Goal: Task Accomplishment & Management: Use online tool/utility

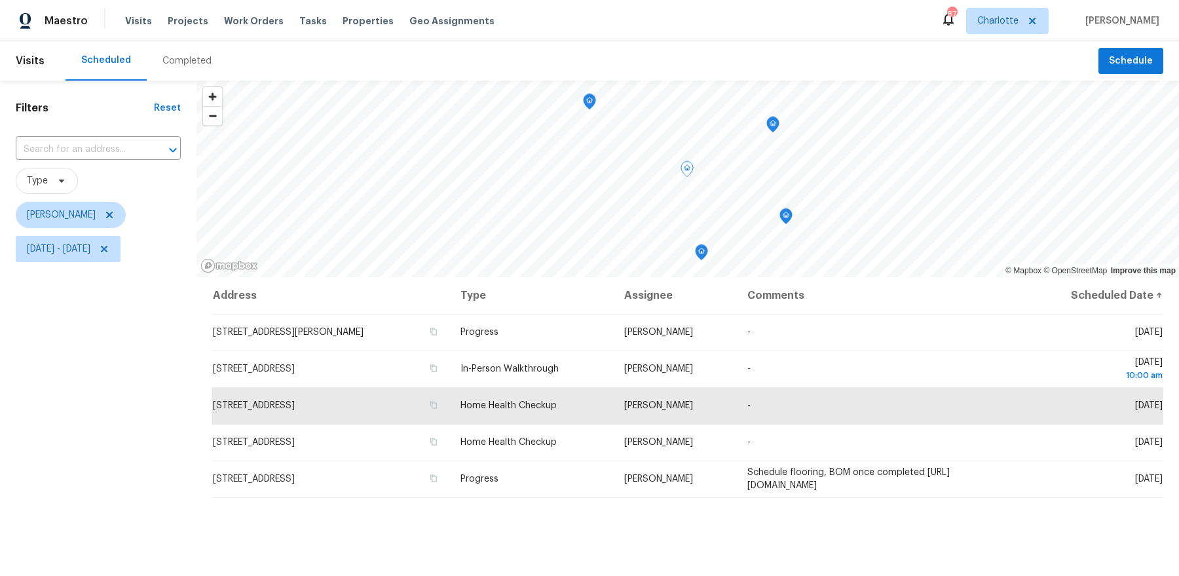
scroll to position [30, 0]
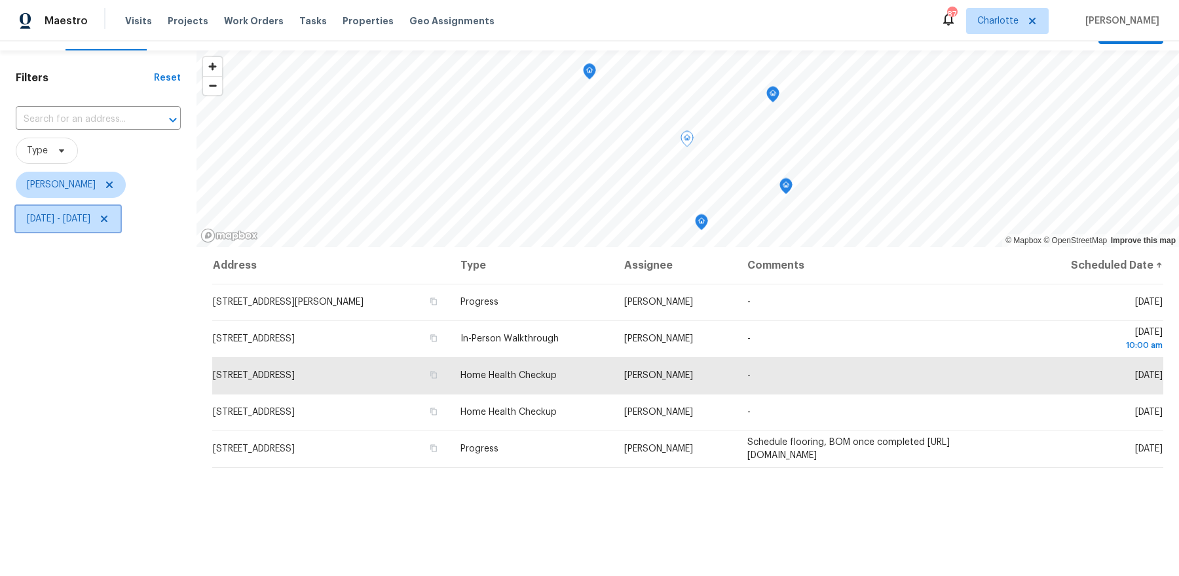
click at [109, 221] on icon at bounding box center [104, 219] width 10 height 10
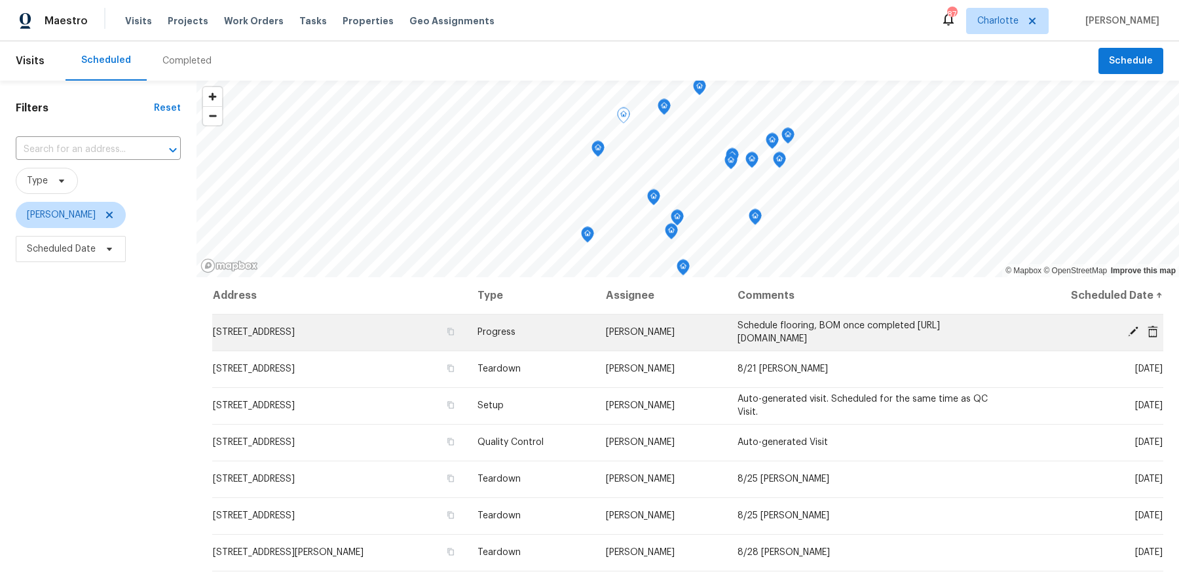
click at [316, 328] on td "[STREET_ADDRESS]" at bounding box center [339, 332] width 255 height 37
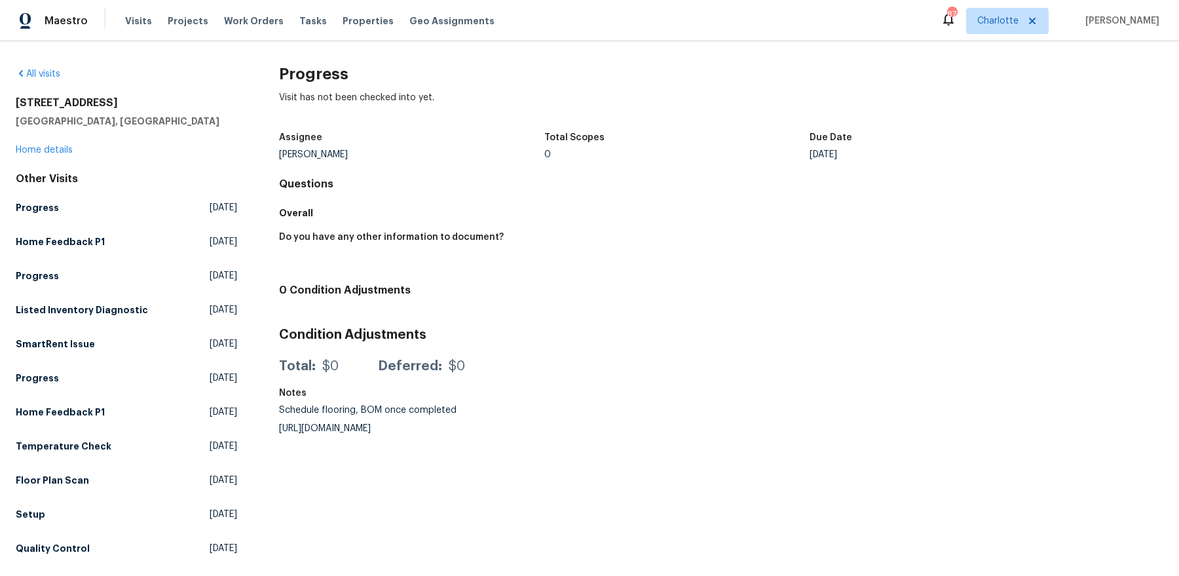
click at [44, 155] on div "[STREET_ADDRESS] Home details" at bounding box center [126, 126] width 221 height 60
click at [45, 149] on link "Home details" at bounding box center [44, 149] width 57 height 9
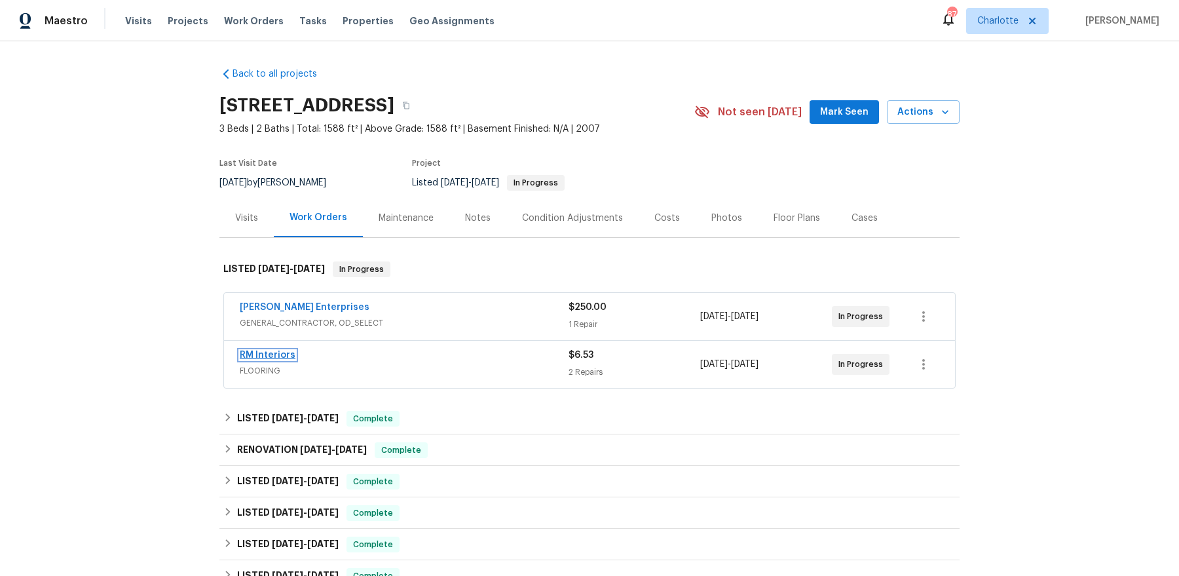
click at [270, 356] on link "RM Interiors" at bounding box center [268, 355] width 56 height 9
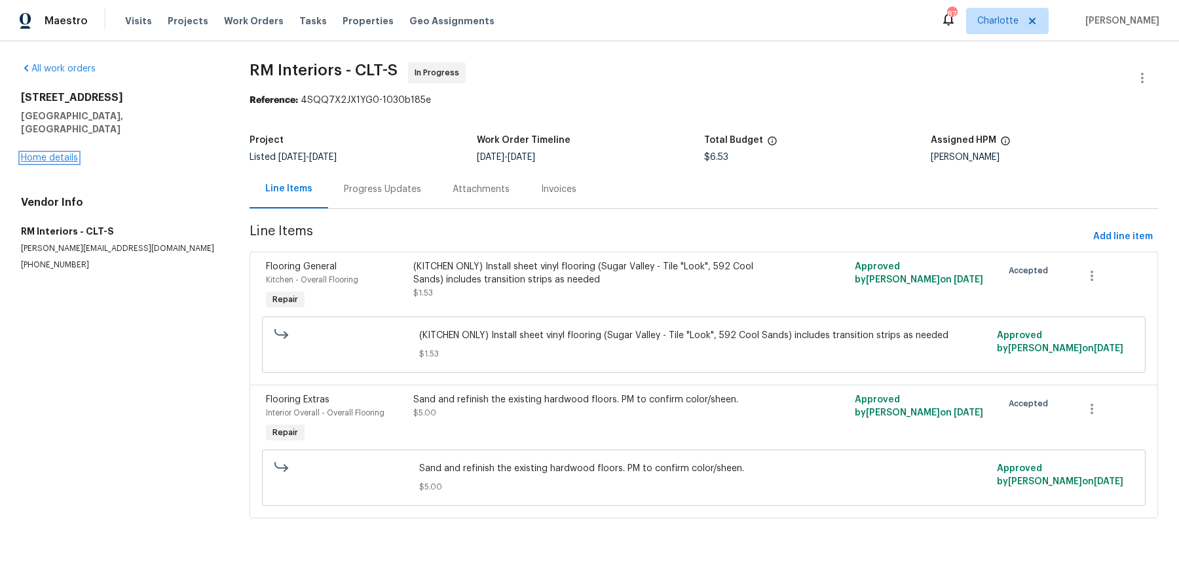
click at [57, 153] on link "Home details" at bounding box center [49, 157] width 57 height 9
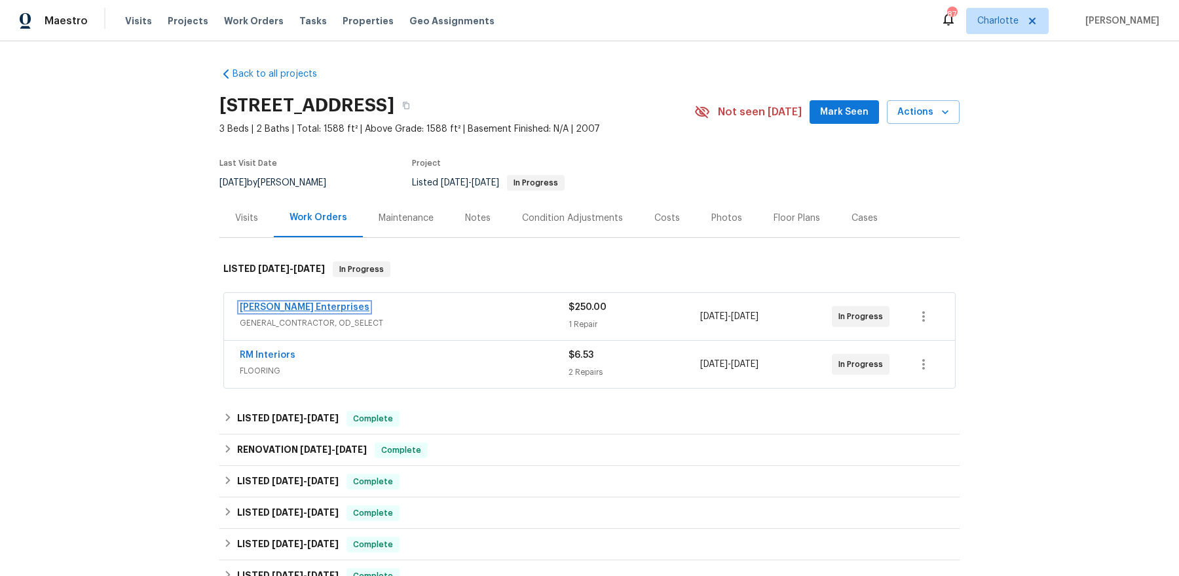
click at [293, 309] on link "[PERSON_NAME] Enterprises" at bounding box center [305, 307] width 130 height 9
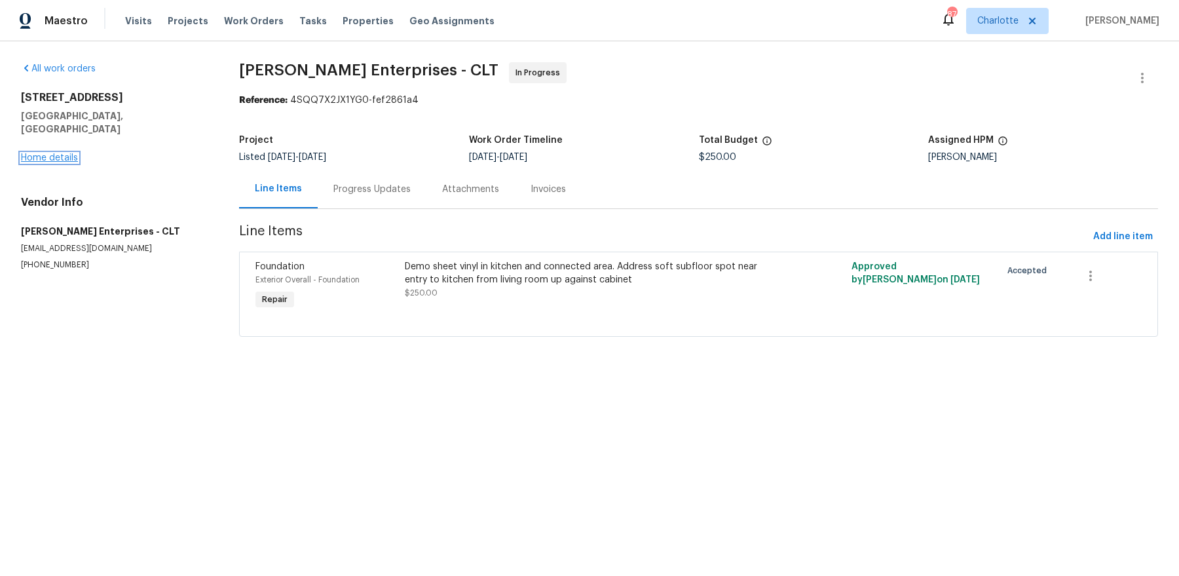
click at [33, 153] on link "Home details" at bounding box center [49, 157] width 57 height 9
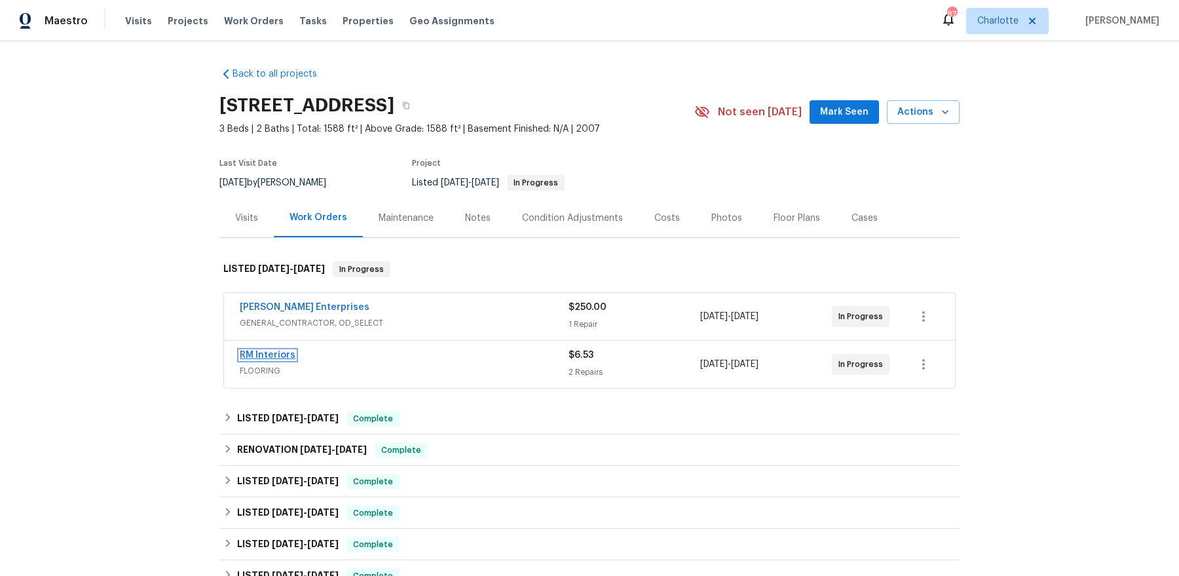
click at [269, 352] on link "RM Interiors" at bounding box center [268, 355] width 56 height 9
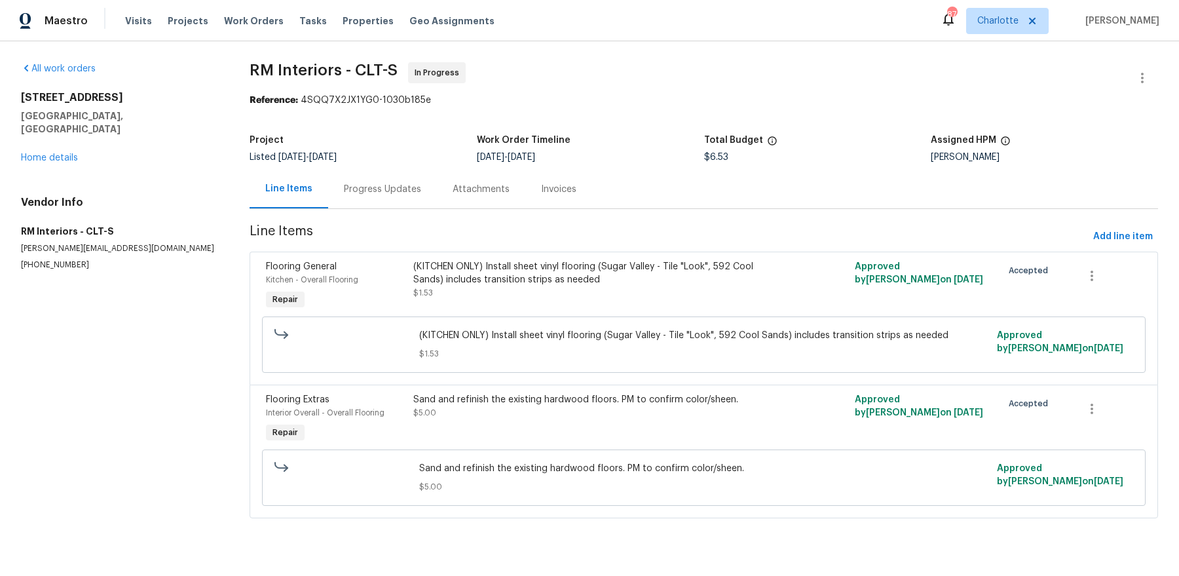
click at [360, 189] on div "Progress Updates" at bounding box center [382, 189] width 77 height 13
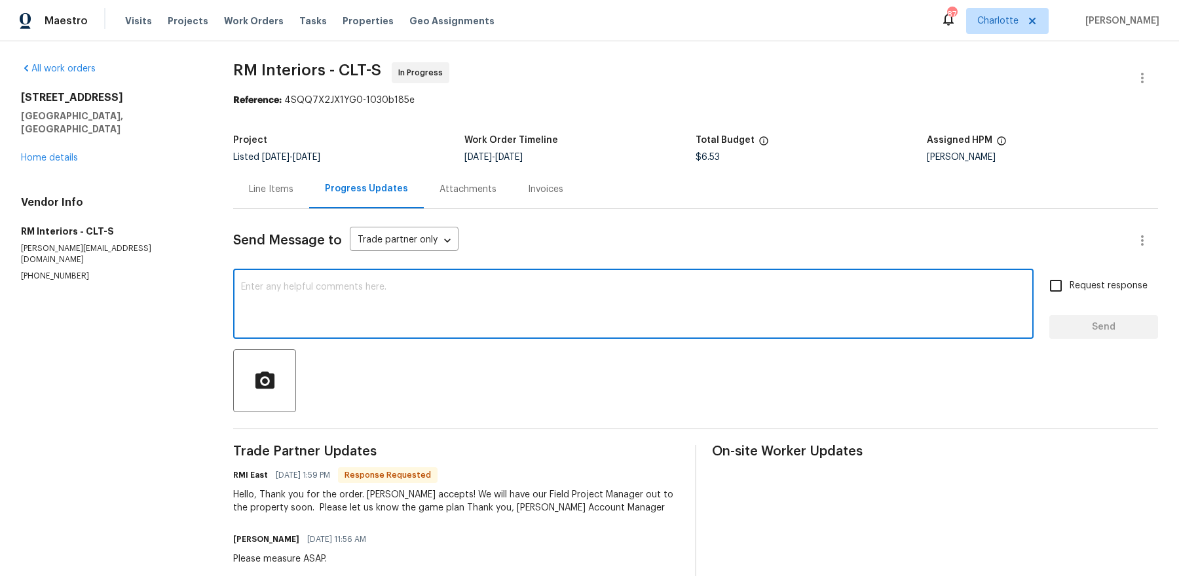
click at [385, 313] on textarea at bounding box center [633, 305] width 785 height 46
type textarea "Please"
click at [47, 153] on link "Home details" at bounding box center [49, 157] width 57 height 9
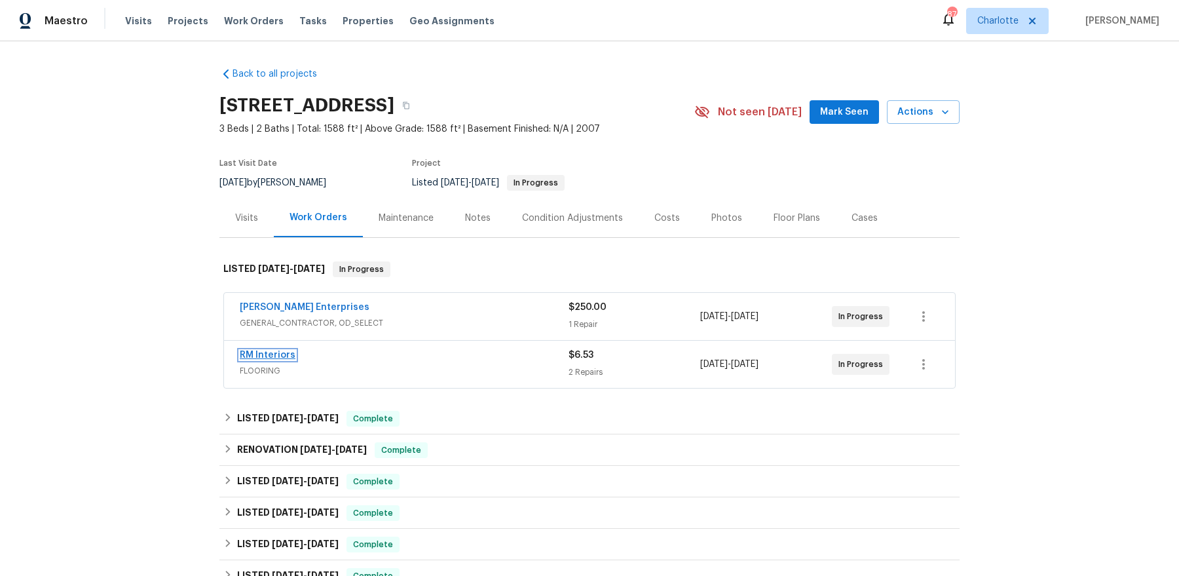
click at [261, 351] on link "RM Interiors" at bounding box center [268, 355] width 56 height 9
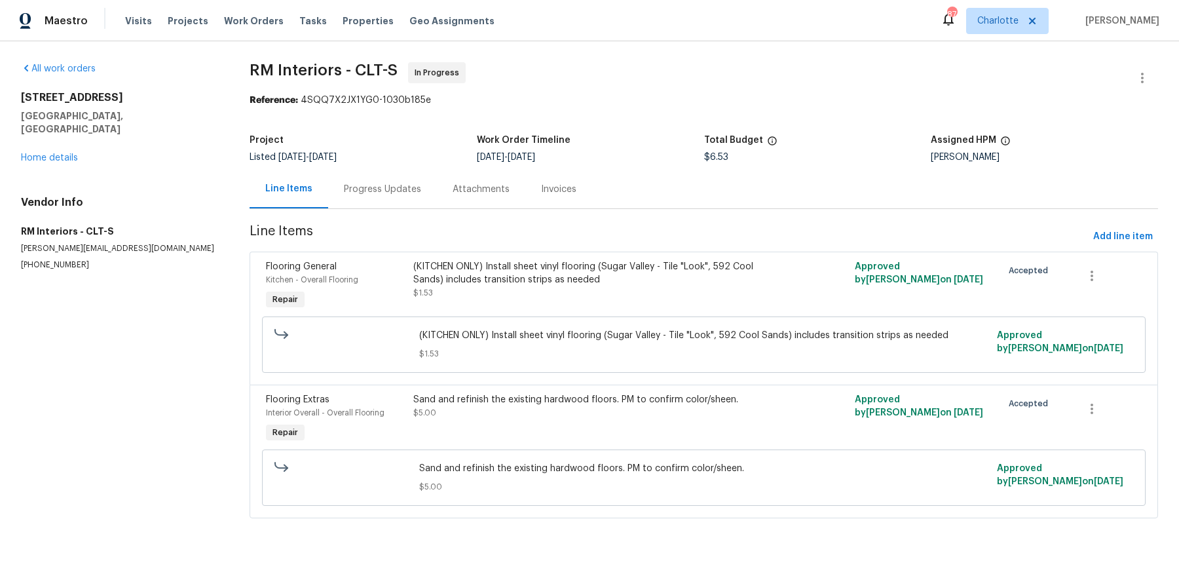
click at [41, 138] on div "[STREET_ADDRESS] Home details" at bounding box center [119, 127] width 197 height 73
click at [48, 126] on div "[STREET_ADDRESS] Home details" at bounding box center [119, 127] width 197 height 73
click at [45, 153] on link "Home details" at bounding box center [49, 157] width 57 height 9
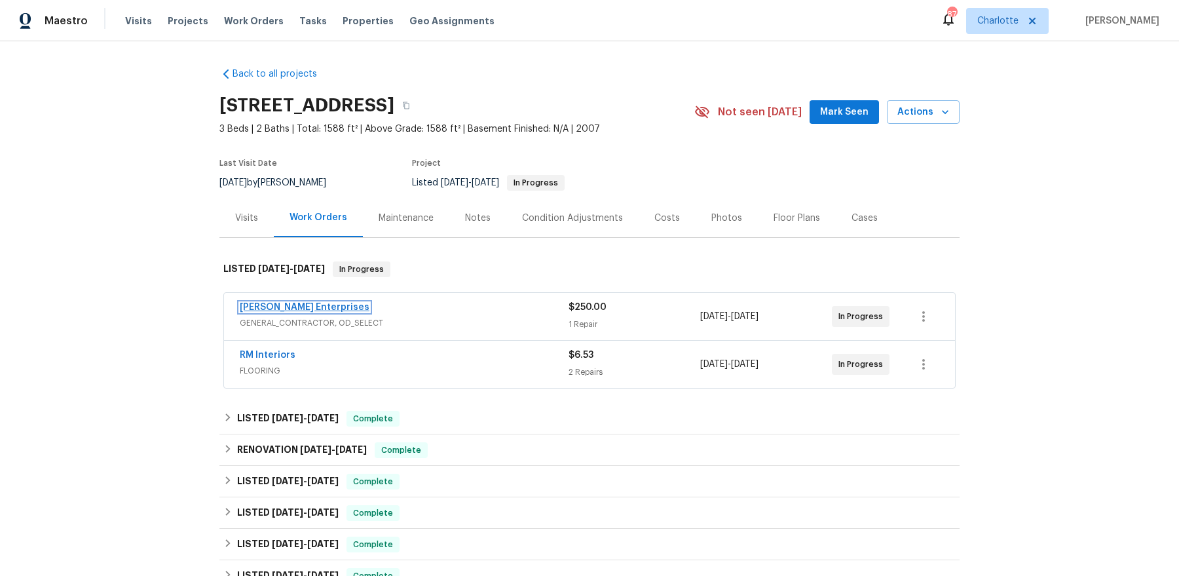
click at [295, 303] on link "[PERSON_NAME] Enterprises" at bounding box center [305, 307] width 130 height 9
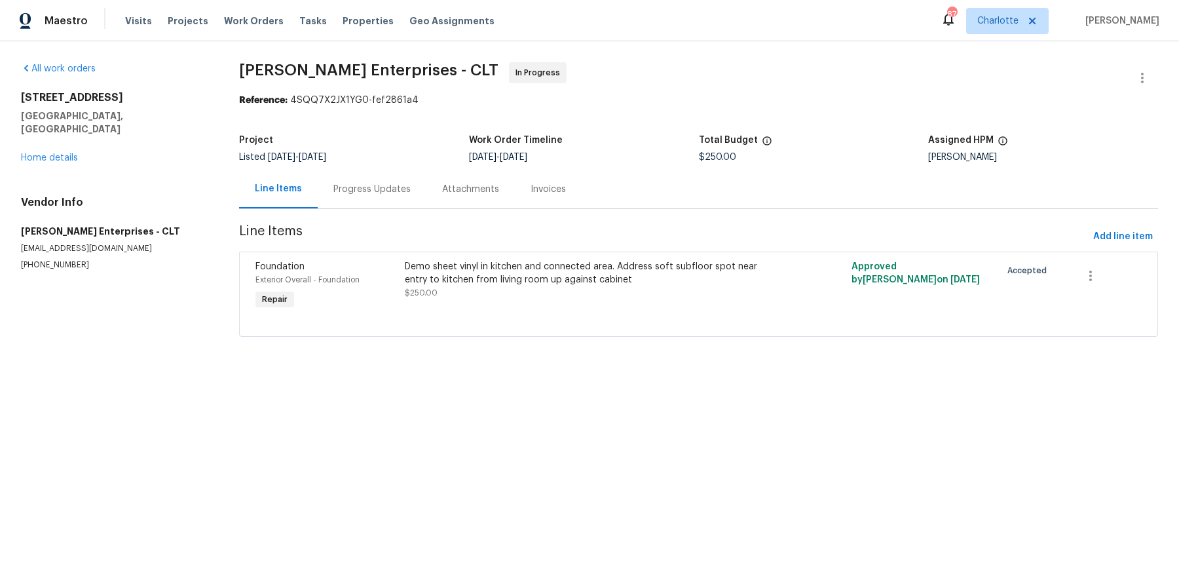
click at [516, 286] on div "Demo sheet vinyl in kitchen and connected area. Address soft subfloor spot near…" at bounding box center [587, 279] width 365 height 39
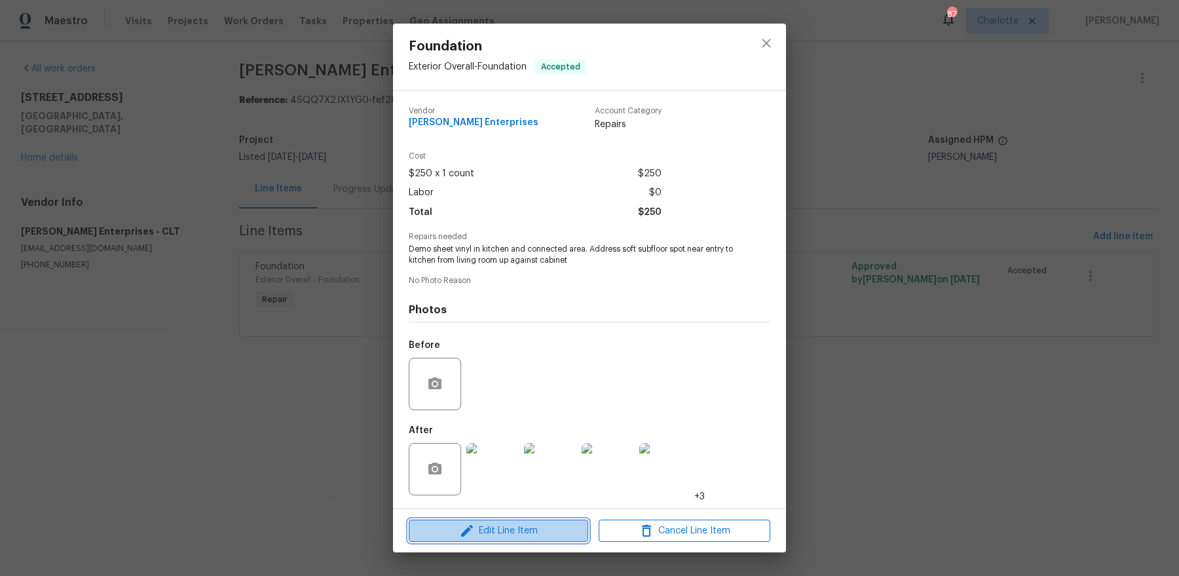
click at [504, 531] on span "Edit Line Item" at bounding box center [499, 531] width 172 height 16
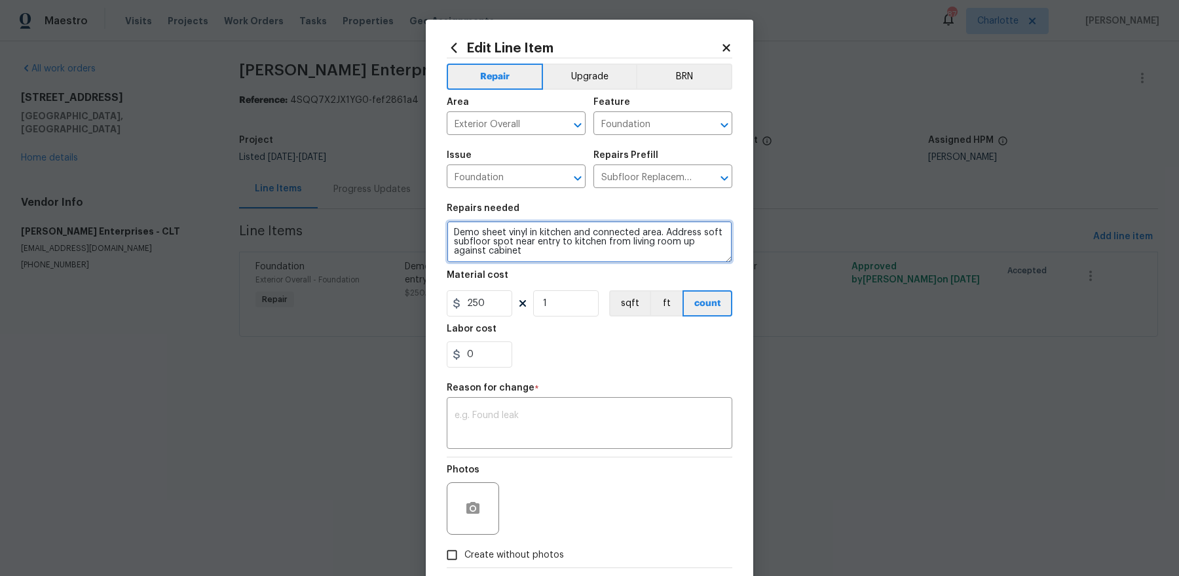
click at [566, 252] on textarea "Demo sheet vinyl in kitchen and connected area. Address soft subfloor spot near…" at bounding box center [590, 242] width 286 height 42
paste textarea "825 demo old flooring and install new luan over subfloor for sheet vinyl to adh…"
drag, startPoint x: 474, startPoint y: 233, endPoint x: 429, endPoint y: 233, distance: 44.6
click at [429, 233] on div "Edit Line Item Repair Upgrade BRN Area Exterior Overall ​ Feature Foundation ​ …" at bounding box center [590, 323] width 328 height 606
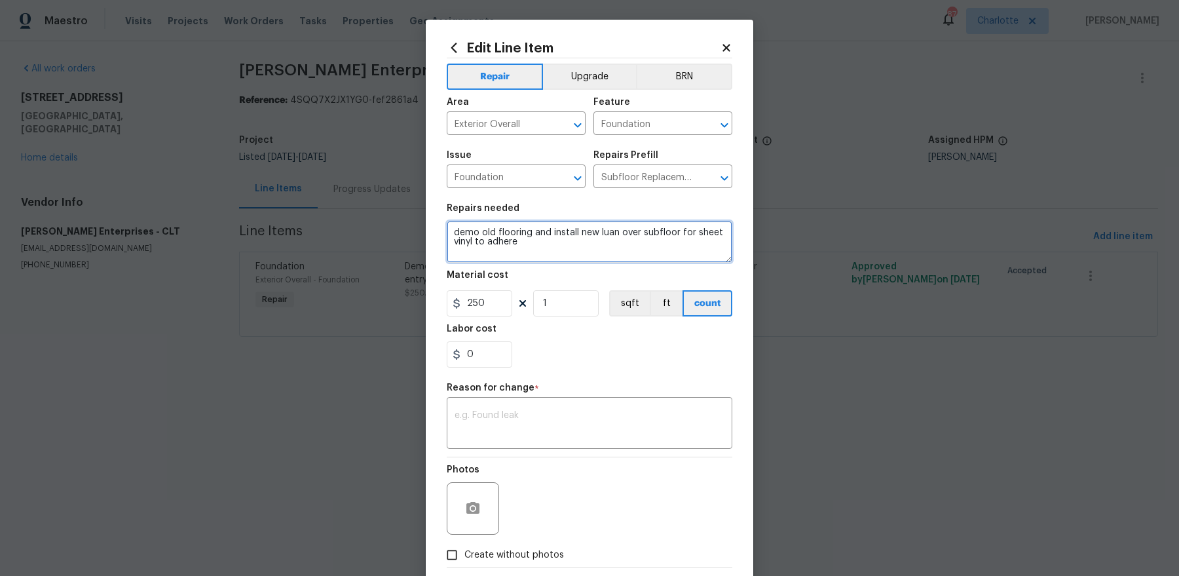
type textarea "demo old flooring and install new luan over subfloor for sheet vinyl to adhere"
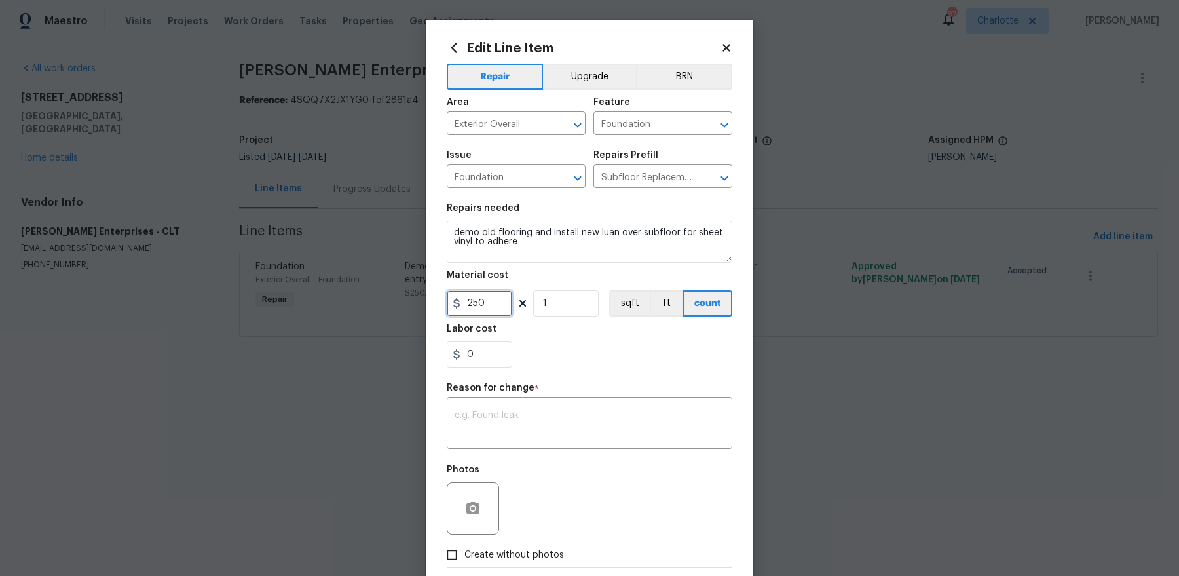
click at [482, 307] on input "250" at bounding box center [480, 303] width 66 height 26
type input "825"
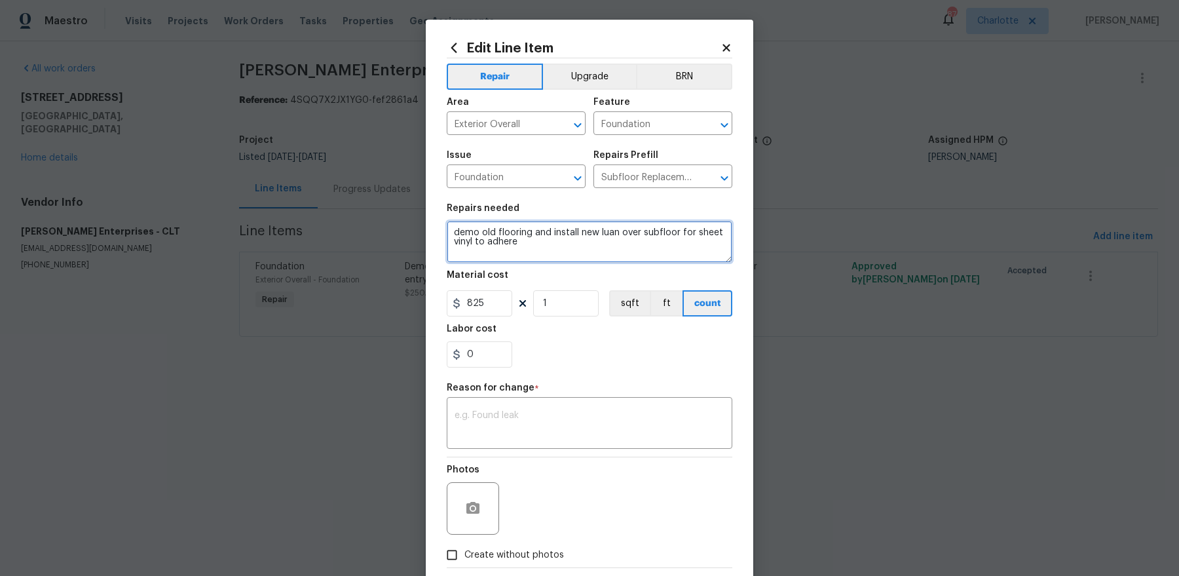
click at [495, 227] on textarea "demo old flooring and install new luan over subfloor for sheet vinyl to adhere" at bounding box center [590, 242] width 286 height 42
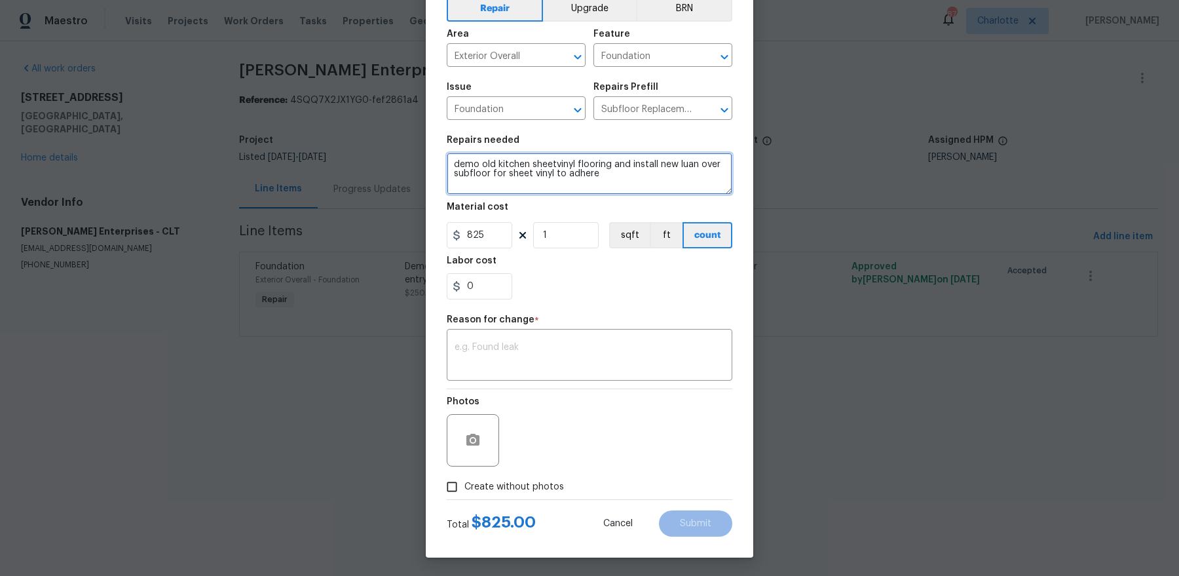
type textarea "demo old kitchen sheetvinyl flooring and install new luan over subfloor for she…"
click at [465, 487] on span "Create without photos" at bounding box center [515, 487] width 100 height 14
click at [465, 487] on input "Create without photos" at bounding box center [452, 486] width 25 height 25
checkbox input "true"
click at [580, 373] on div "x ​" at bounding box center [590, 356] width 286 height 48
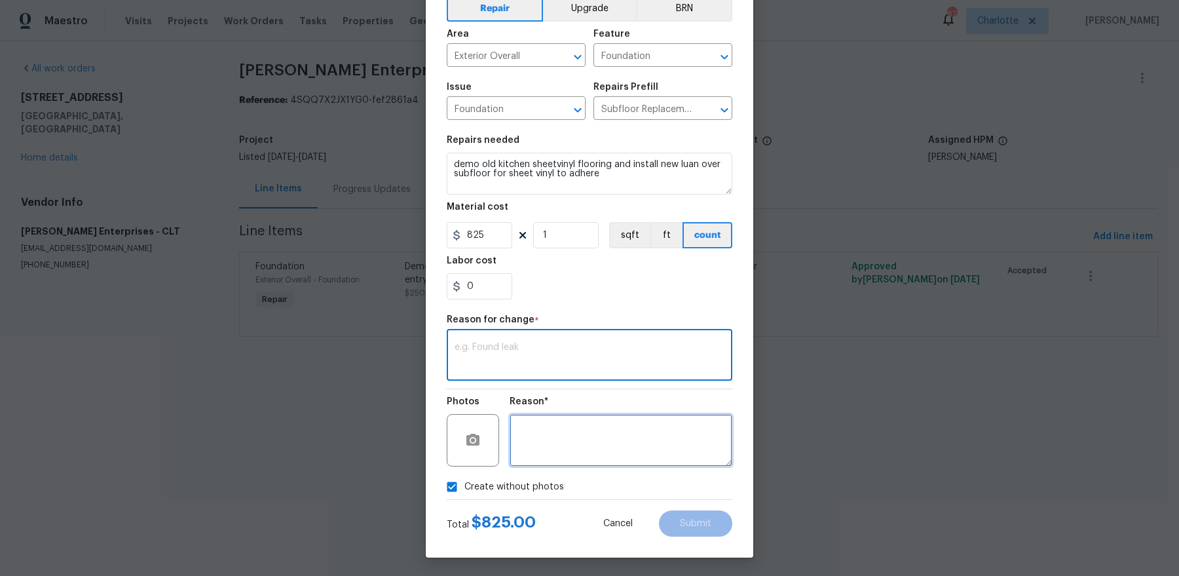
click at [580, 440] on textarea at bounding box center [621, 440] width 223 height 52
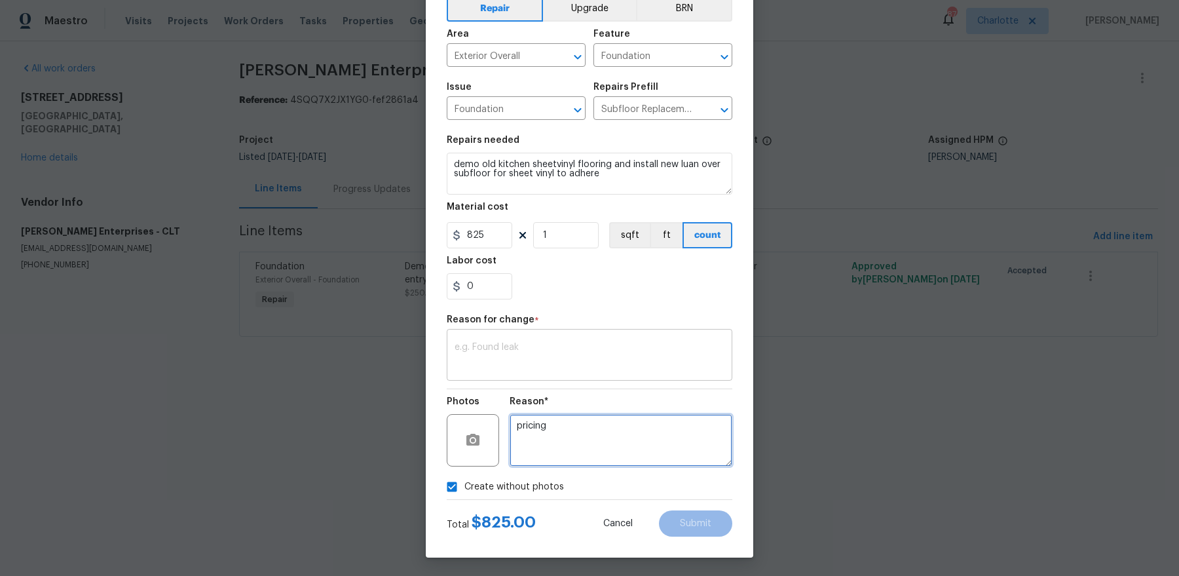
type textarea "pricing"
click at [597, 343] on textarea at bounding box center [590, 357] width 270 height 28
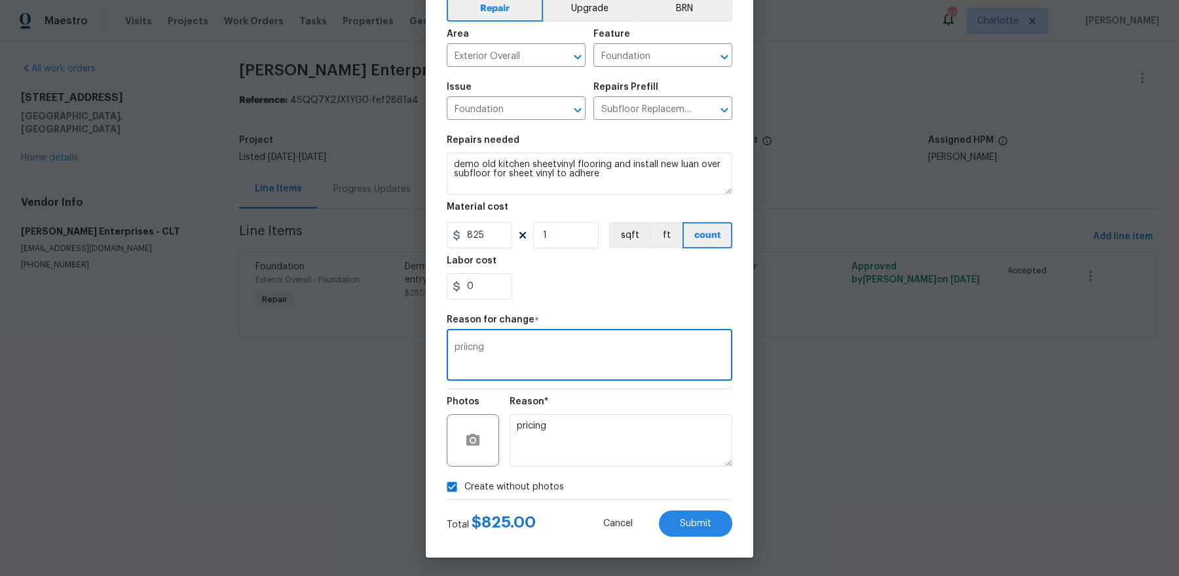
type textarea "priicng"
click at [605, 455] on textarea "pricing" at bounding box center [621, 440] width 223 height 52
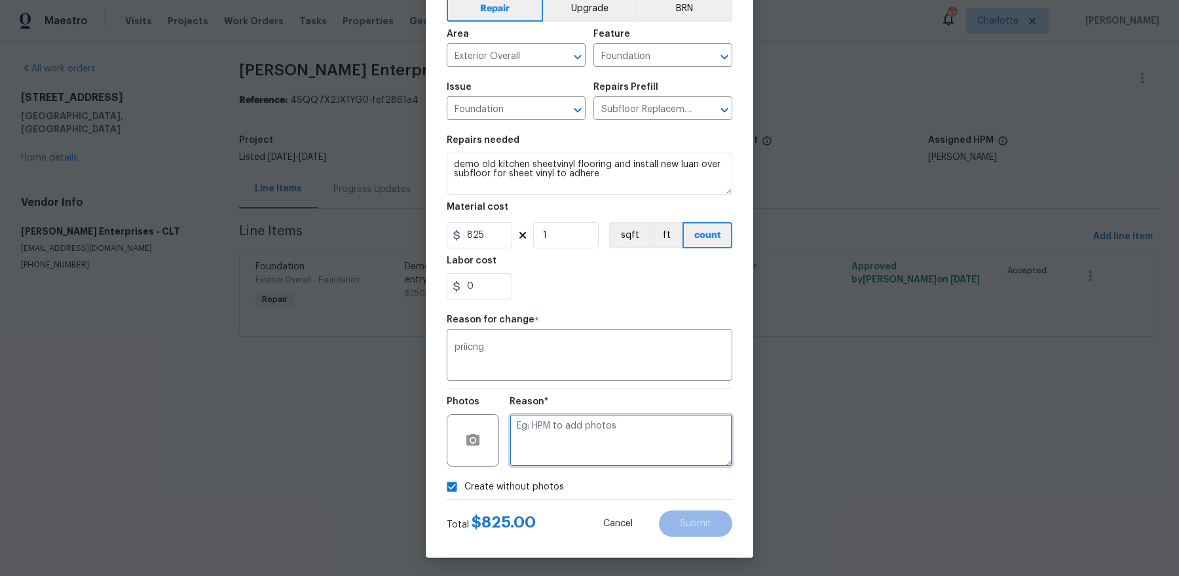
click at [639, 442] on textarea at bounding box center [621, 440] width 223 height 52
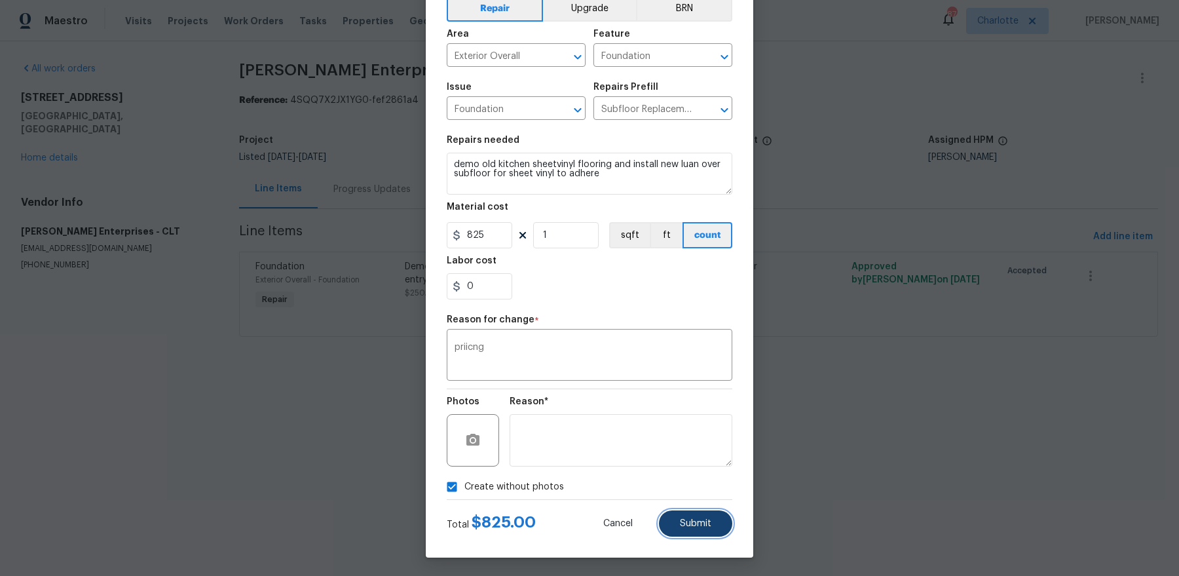
click at [678, 512] on button "Submit" at bounding box center [695, 523] width 73 height 26
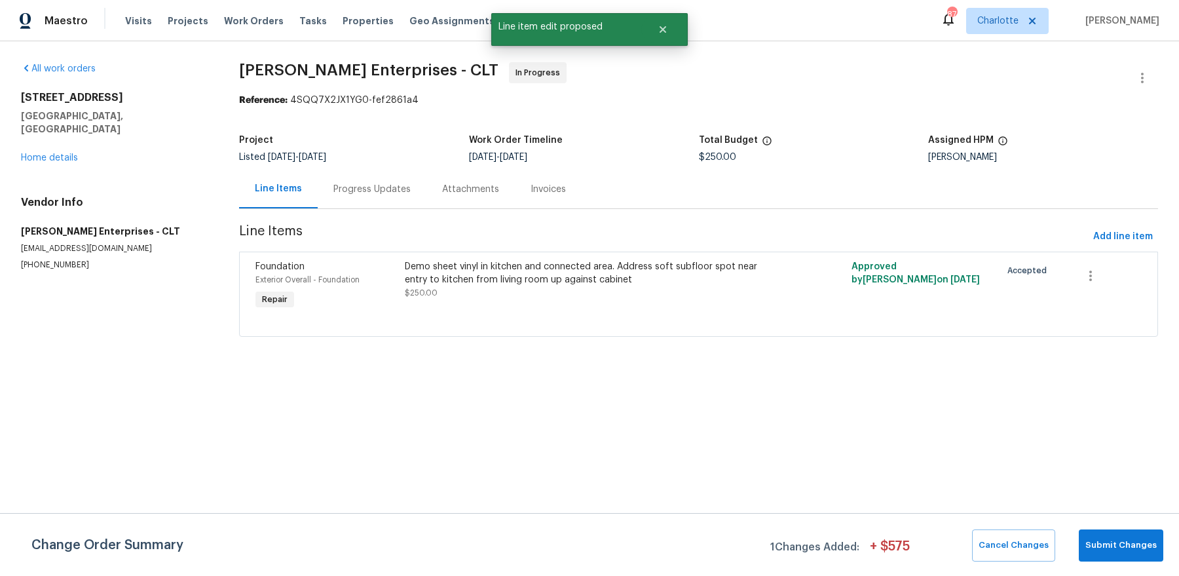
scroll to position [0, 0]
click at [1119, 549] on span "Submit Changes" at bounding box center [1121, 545] width 71 height 15
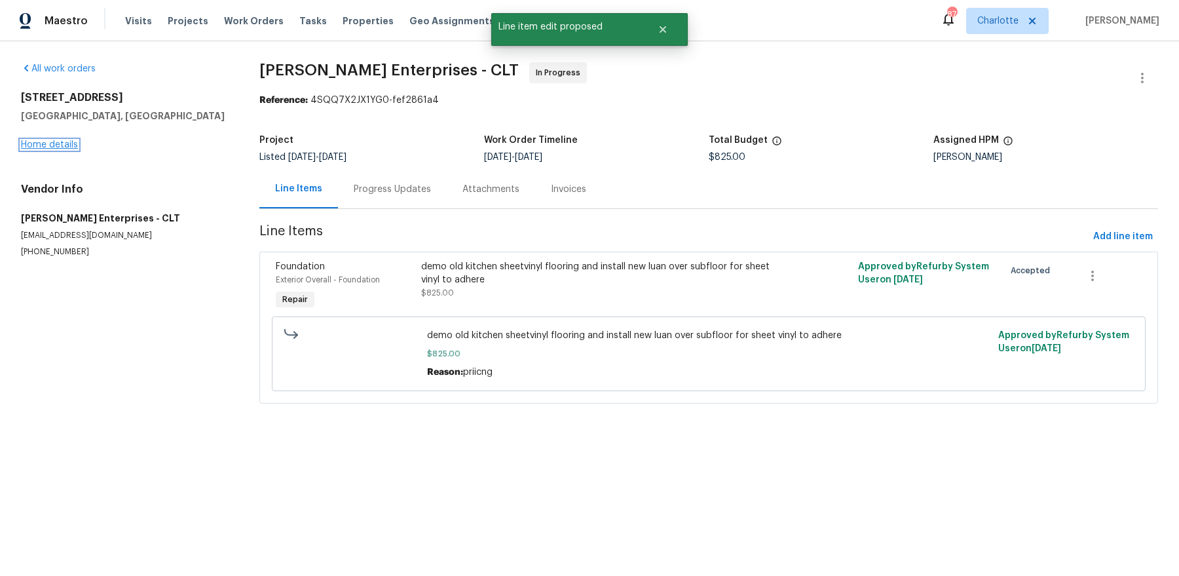
click at [46, 146] on link "Home details" at bounding box center [49, 144] width 57 height 9
